Goal: Register for event/course

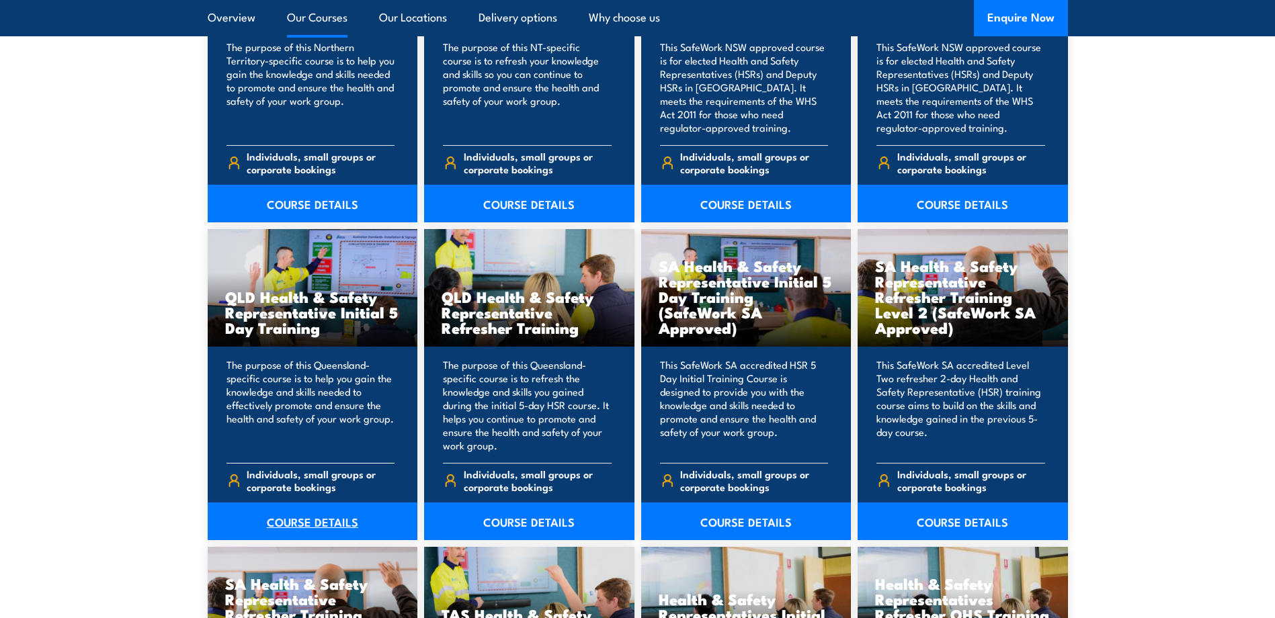
scroll to position [1612, 0]
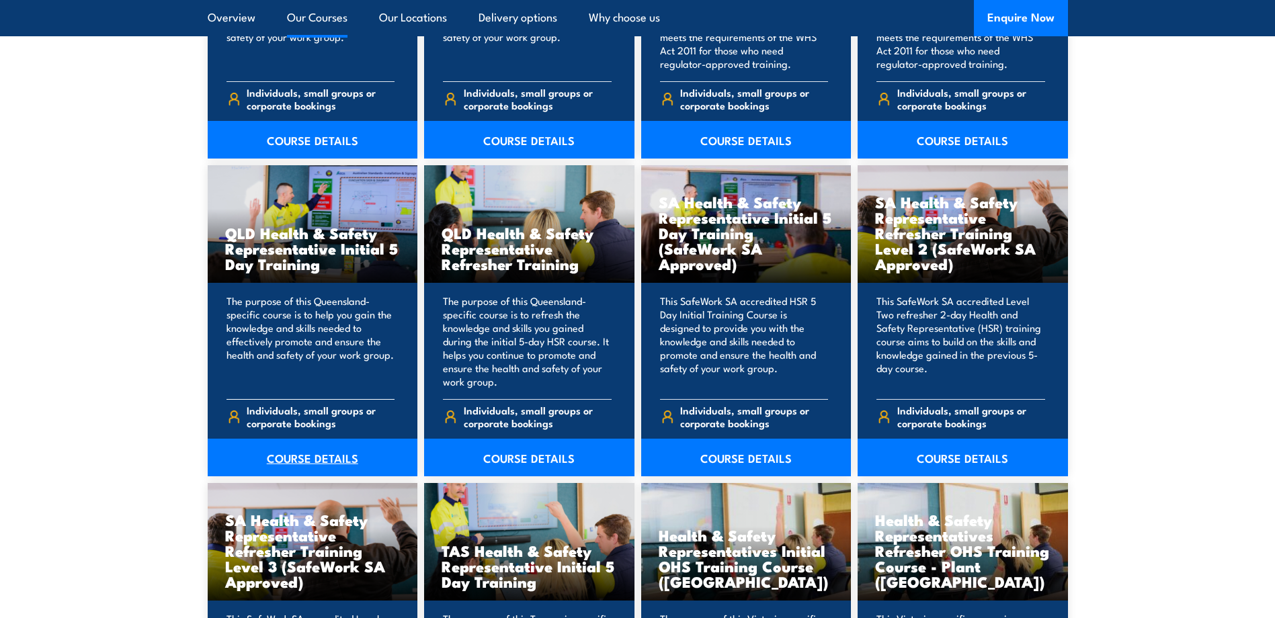
click at [332, 460] on link "COURSE DETAILS" at bounding box center [313, 458] width 210 height 38
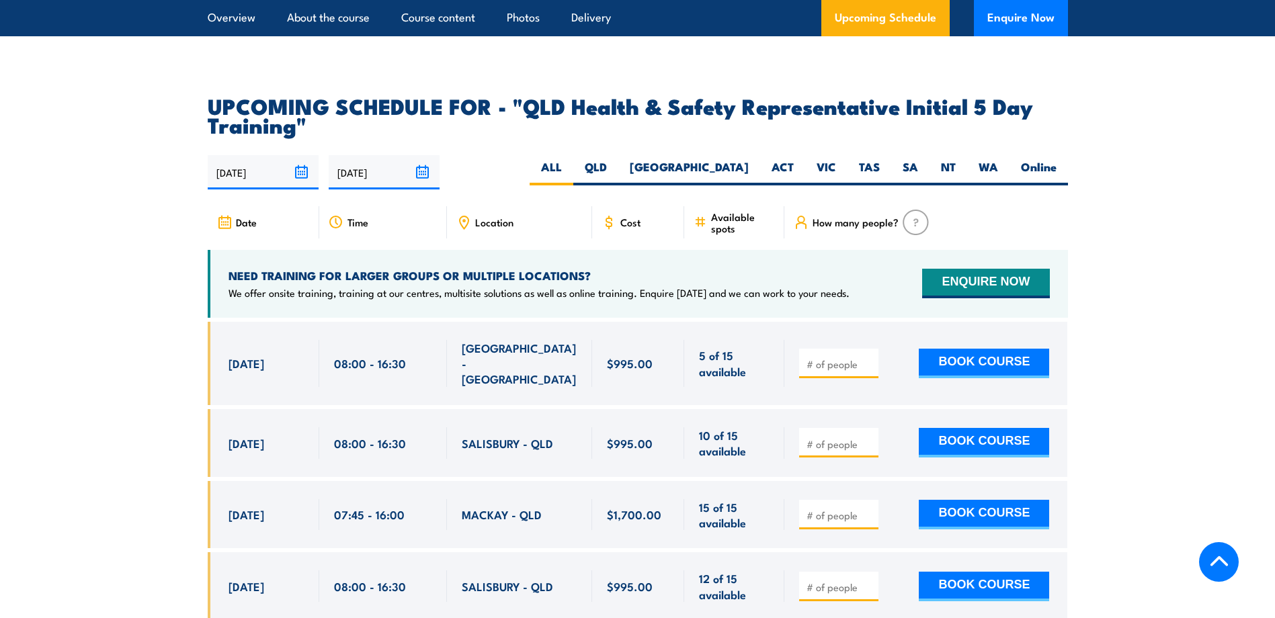
scroll to position [2352, 0]
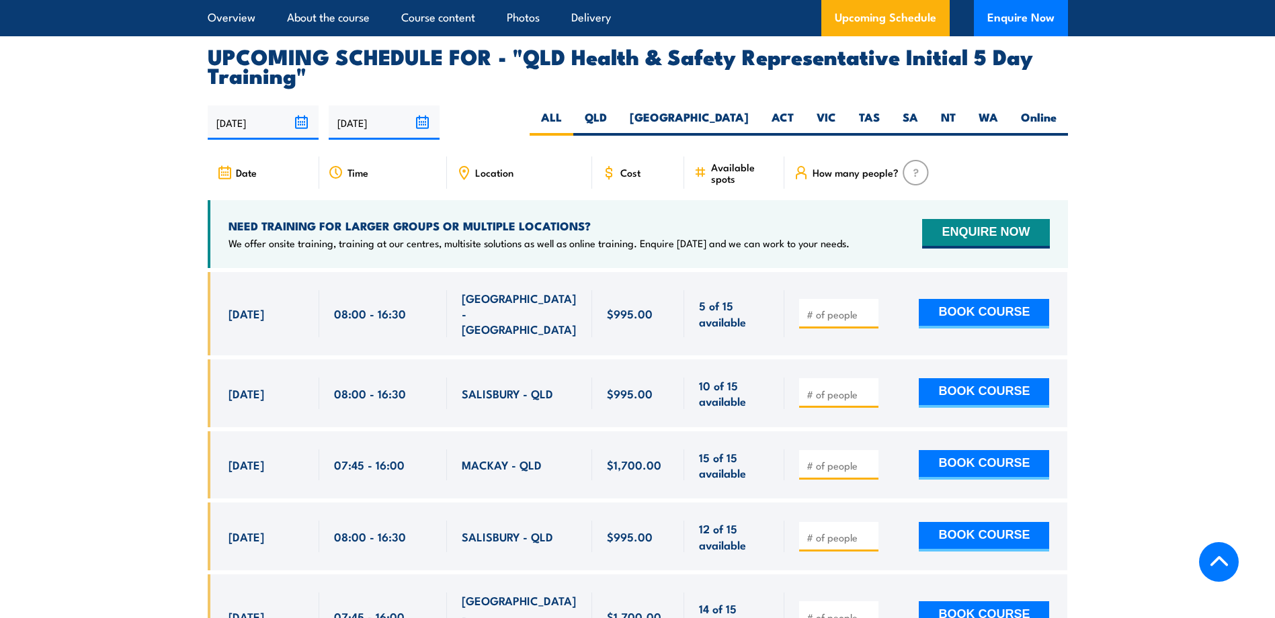
click at [523, 298] on span "BRISBANE CITY - QLD" at bounding box center [520, 313] width 116 height 47
